Goal: Find specific page/section: Find specific page/section

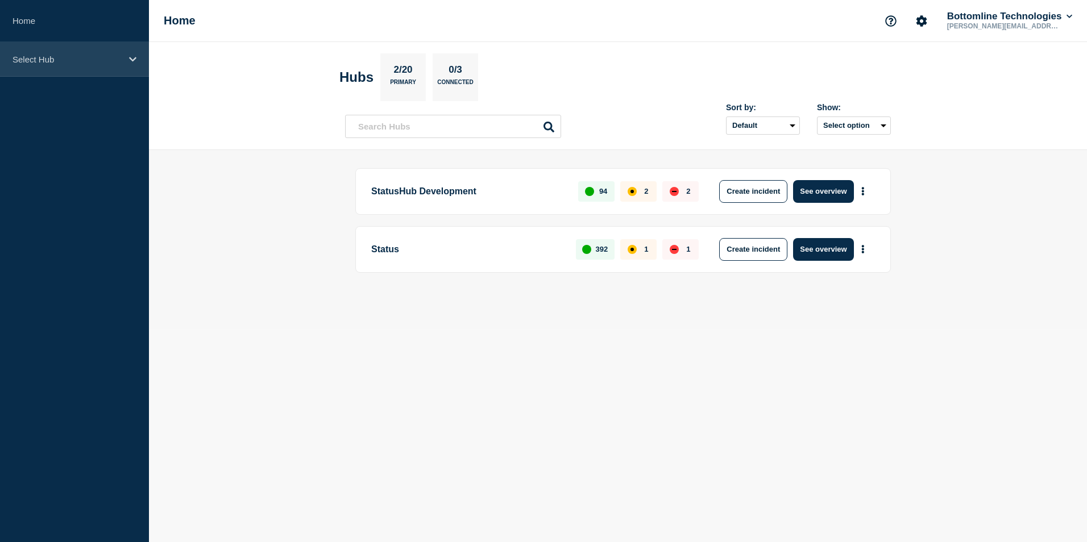
click at [131, 55] on icon at bounding box center [132, 59] width 7 height 9
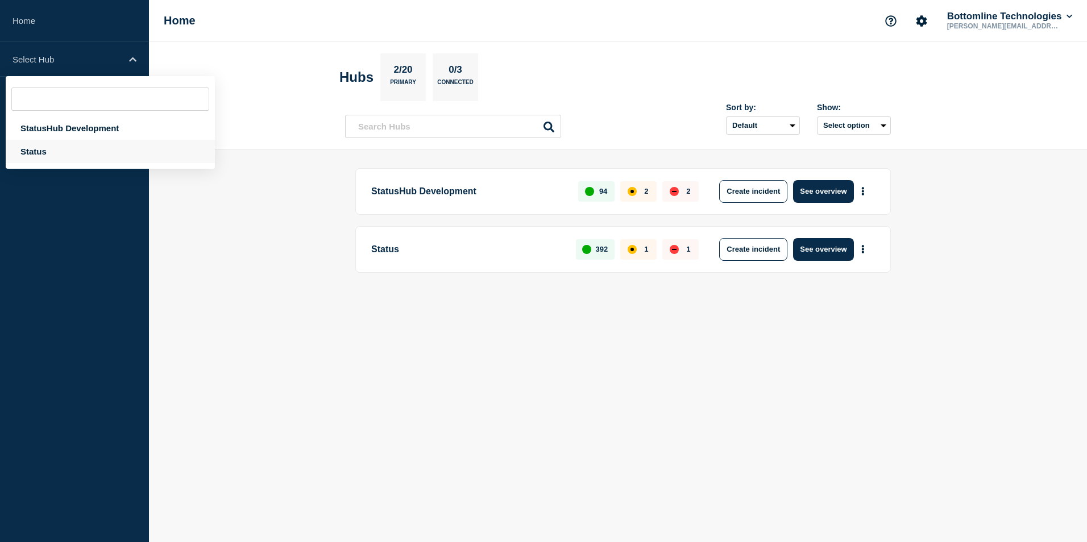
click at [52, 146] on div "Status" at bounding box center [110, 151] width 209 height 23
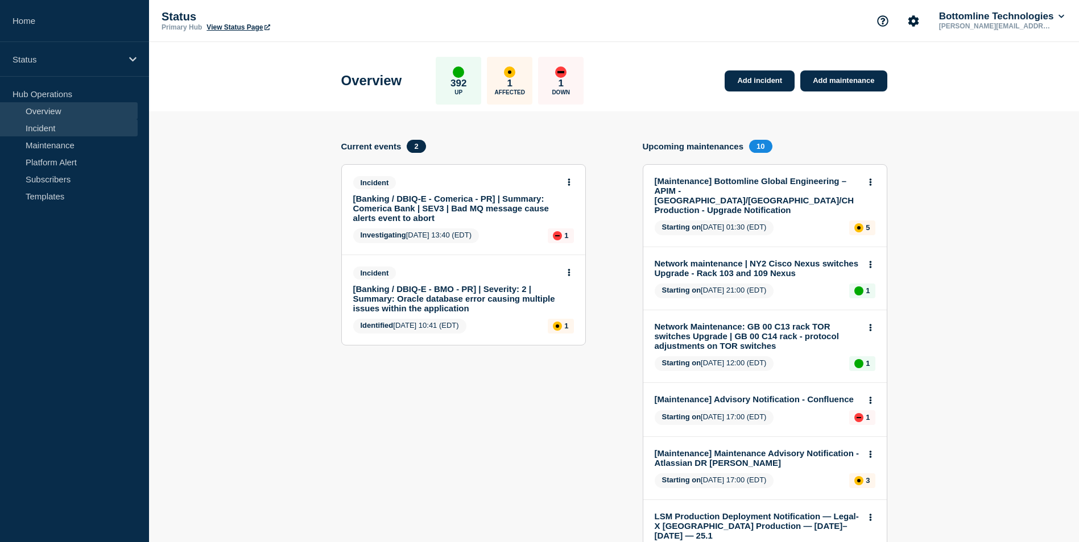
click at [54, 129] on link "Incident" at bounding box center [69, 127] width 138 height 17
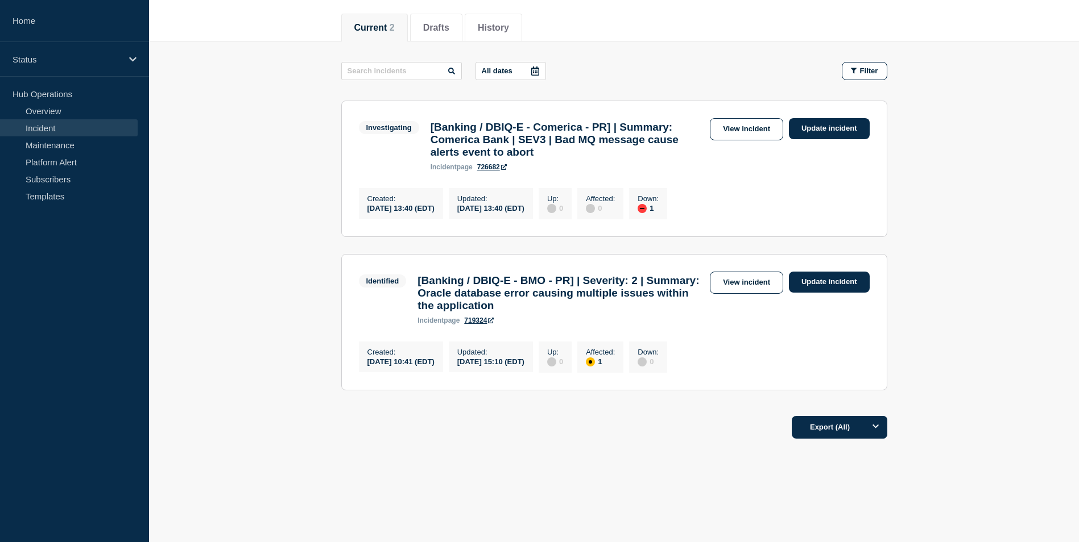
scroll to position [103, 0]
